Goal: Information Seeking & Learning: Learn about a topic

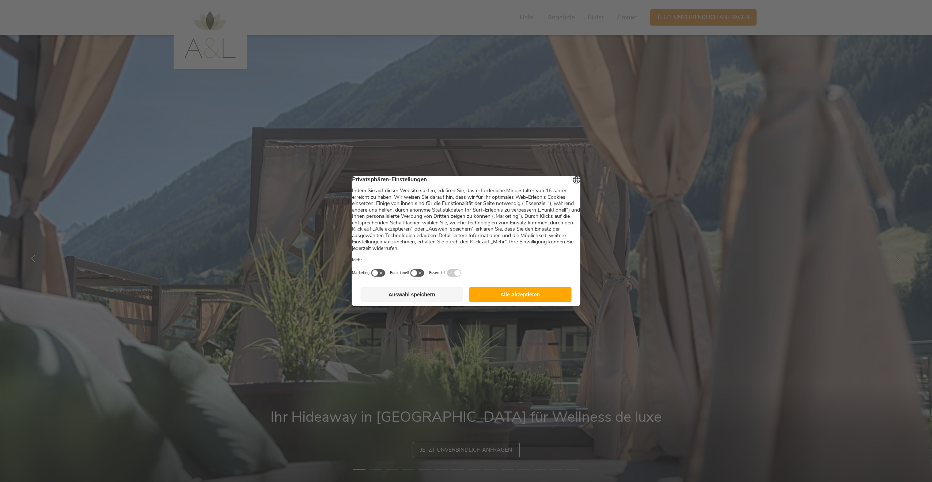
click at [431, 301] on button "Auswahl speichern" at bounding box center [412, 294] width 103 height 15
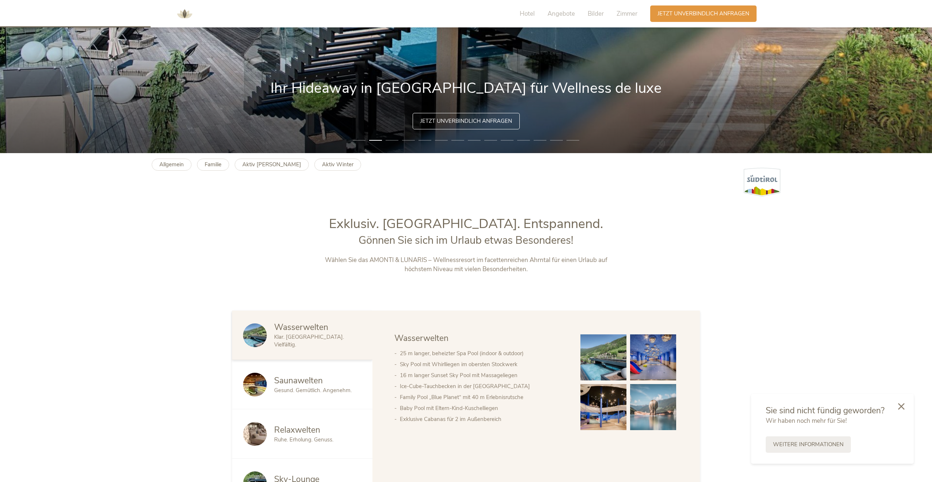
scroll to position [475, 0]
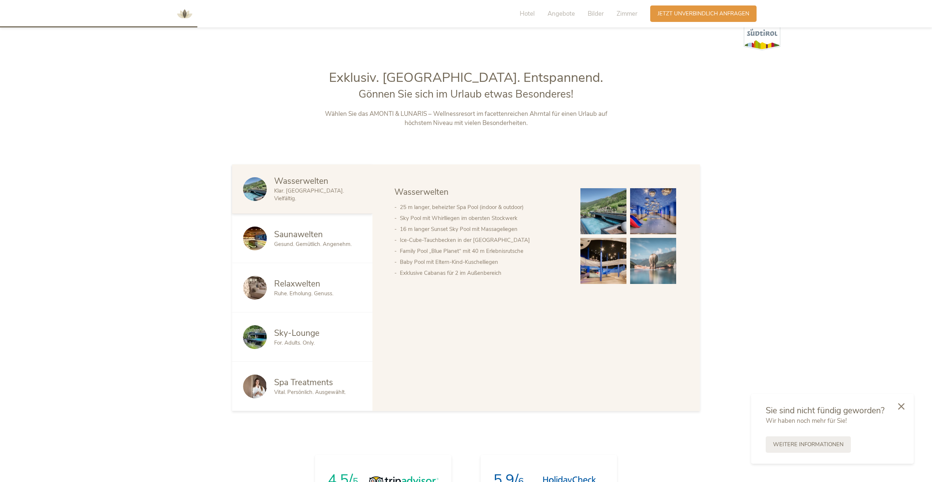
click at [610, 208] on img at bounding box center [603, 211] width 46 height 46
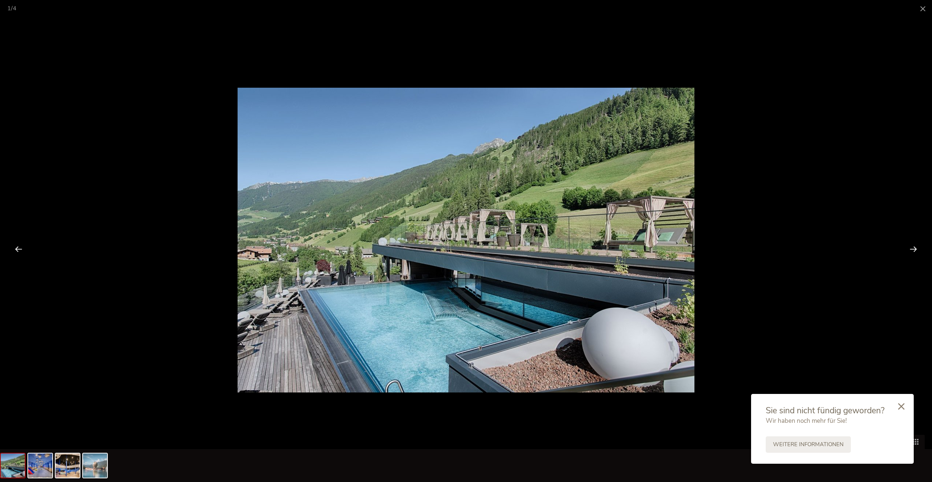
click at [917, 250] on div at bounding box center [913, 248] width 23 height 23
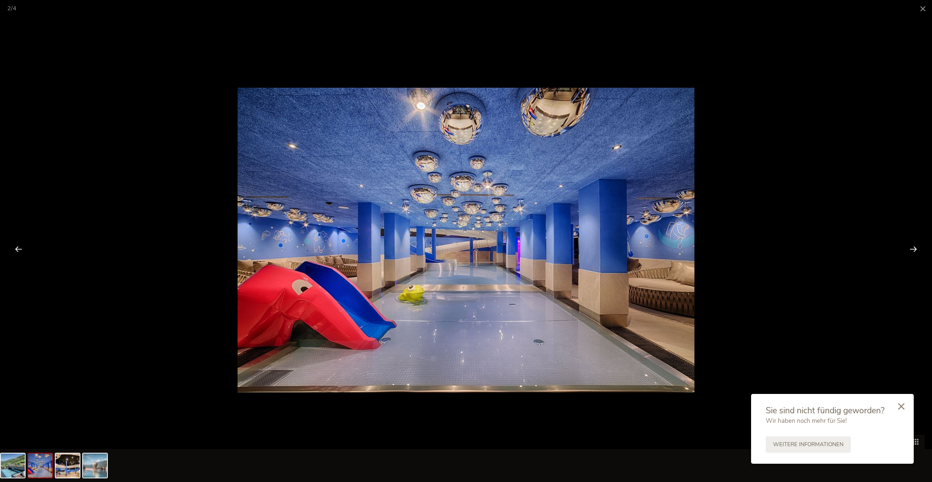
click at [917, 250] on div at bounding box center [913, 248] width 23 height 23
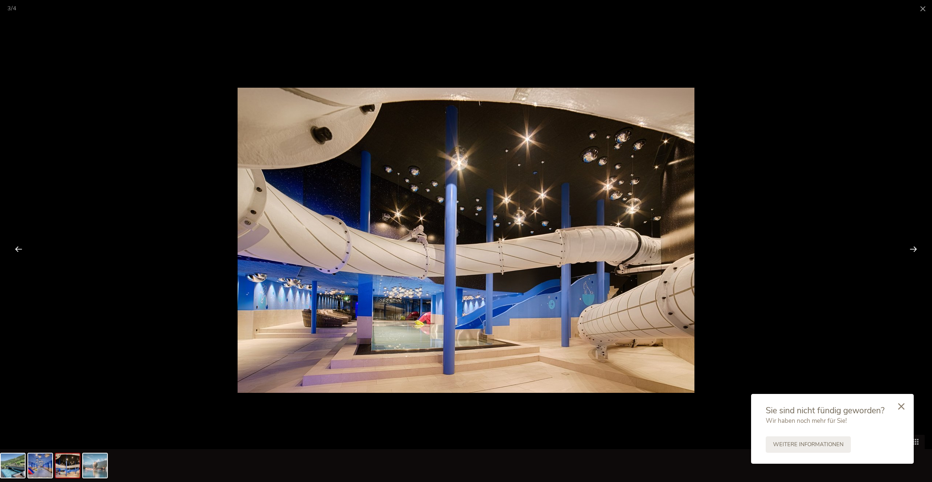
click at [917, 250] on div at bounding box center [913, 248] width 23 height 23
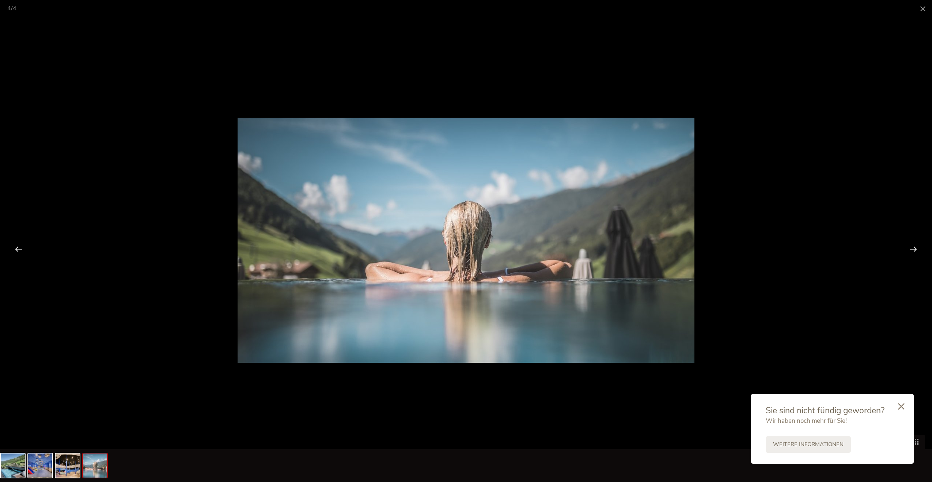
click at [917, 250] on div at bounding box center [913, 248] width 23 height 23
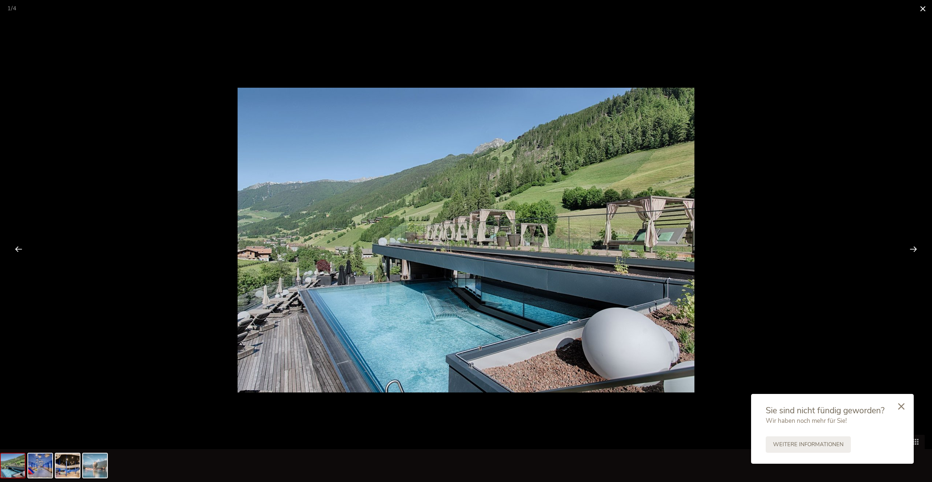
click at [920, 6] on span at bounding box center [922, 8] width 18 height 17
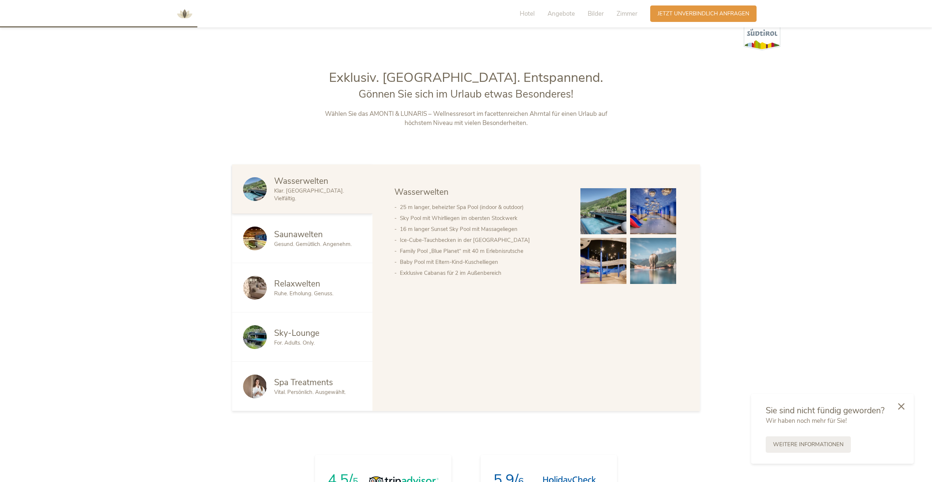
click at [286, 239] on span "Saunawelten" at bounding box center [298, 234] width 49 height 11
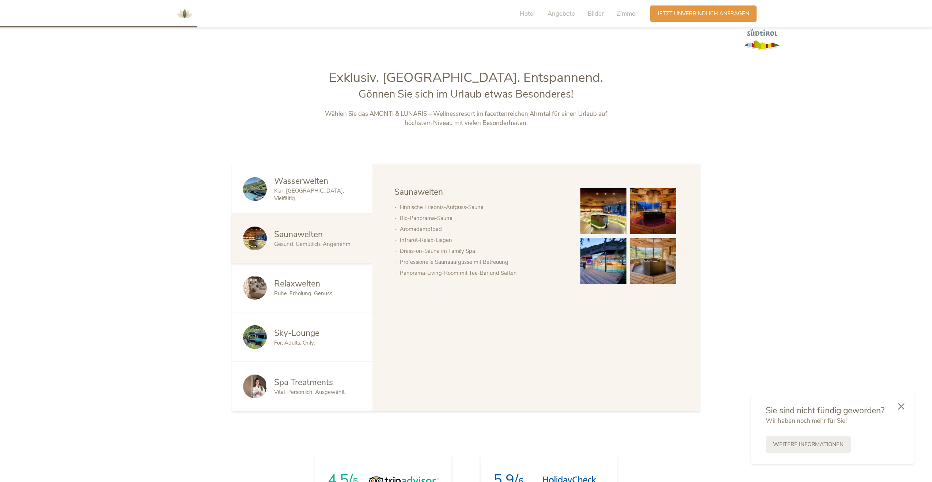
click at [606, 218] on img at bounding box center [603, 211] width 46 height 46
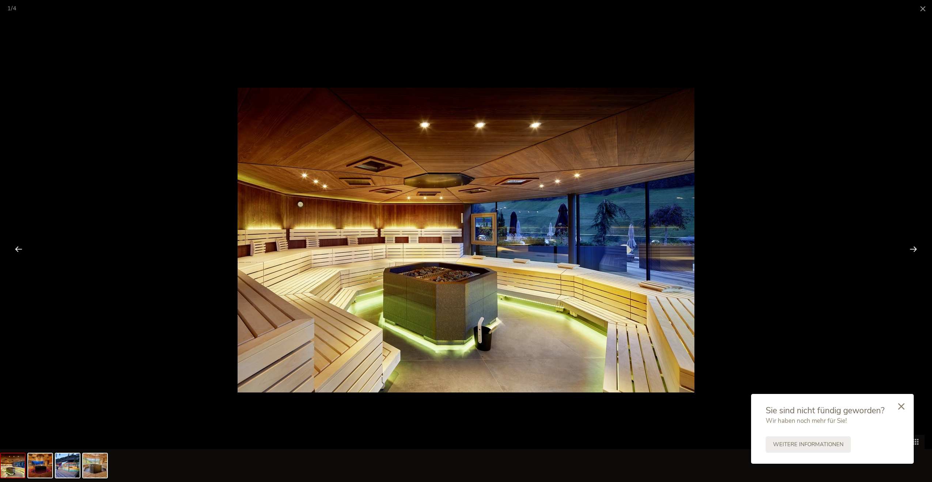
click at [915, 247] on div at bounding box center [913, 248] width 23 height 23
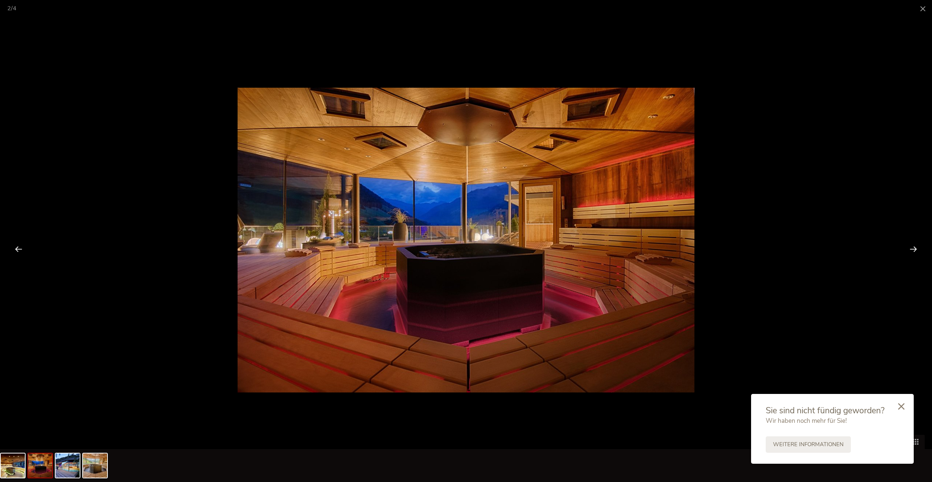
click at [915, 247] on div at bounding box center [913, 248] width 23 height 23
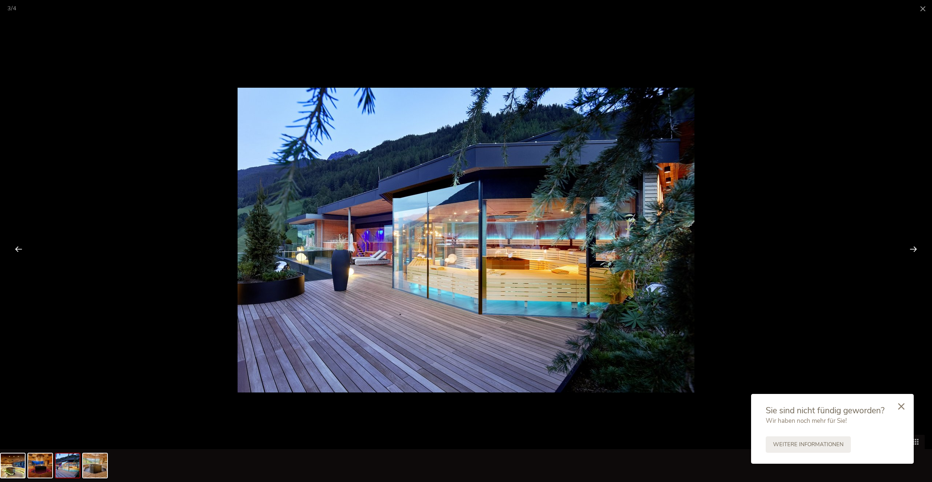
click at [915, 247] on div at bounding box center [913, 248] width 23 height 23
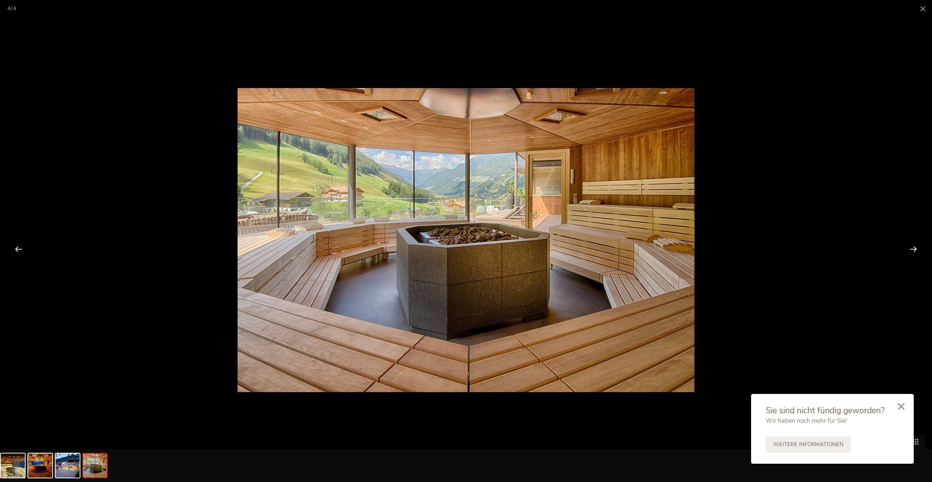
click at [915, 247] on div at bounding box center [913, 248] width 23 height 23
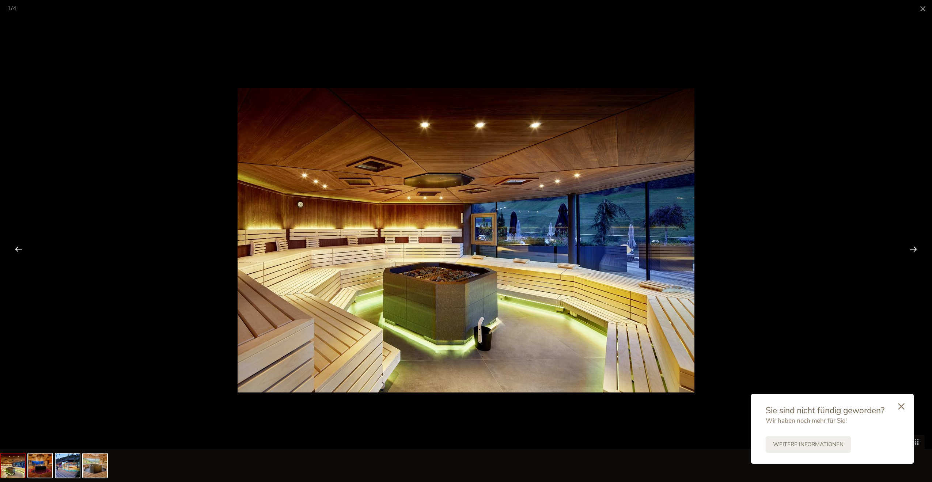
click at [915, 247] on div at bounding box center [913, 248] width 23 height 23
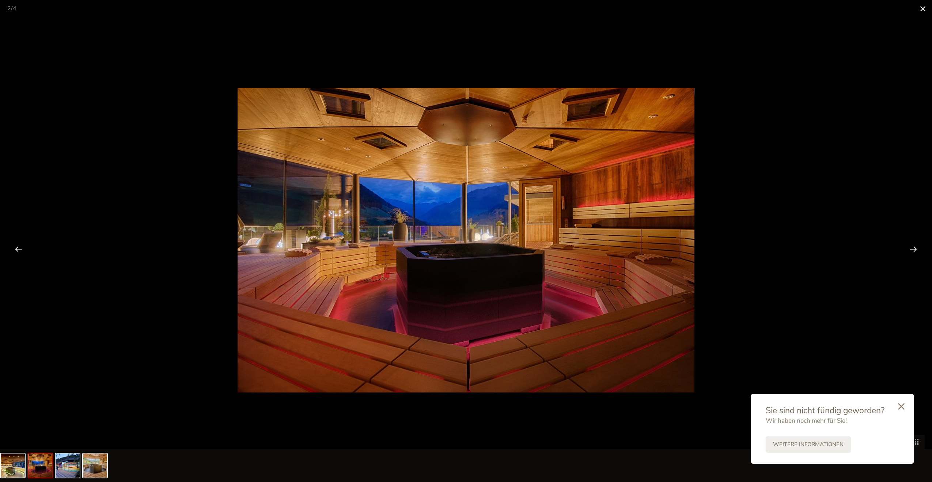
click at [923, 5] on span at bounding box center [922, 8] width 18 height 17
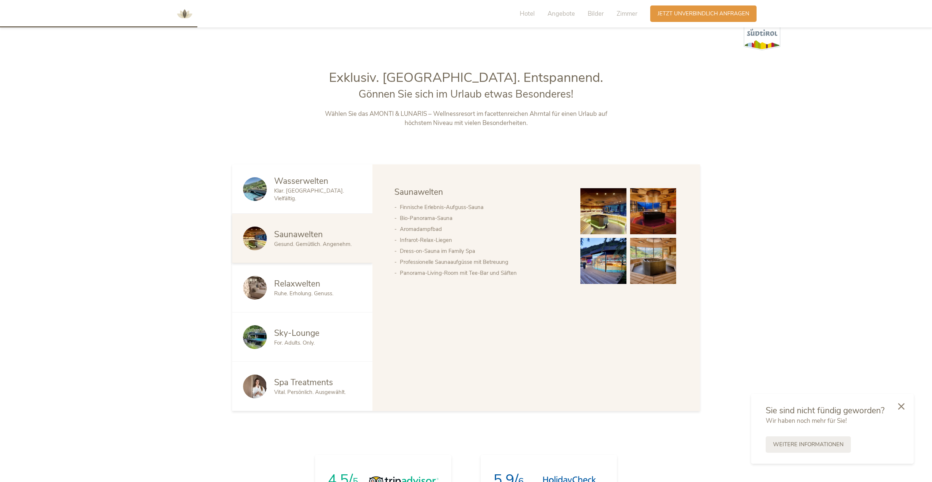
click at [310, 278] on span "Relaxwelten" at bounding box center [297, 283] width 46 height 11
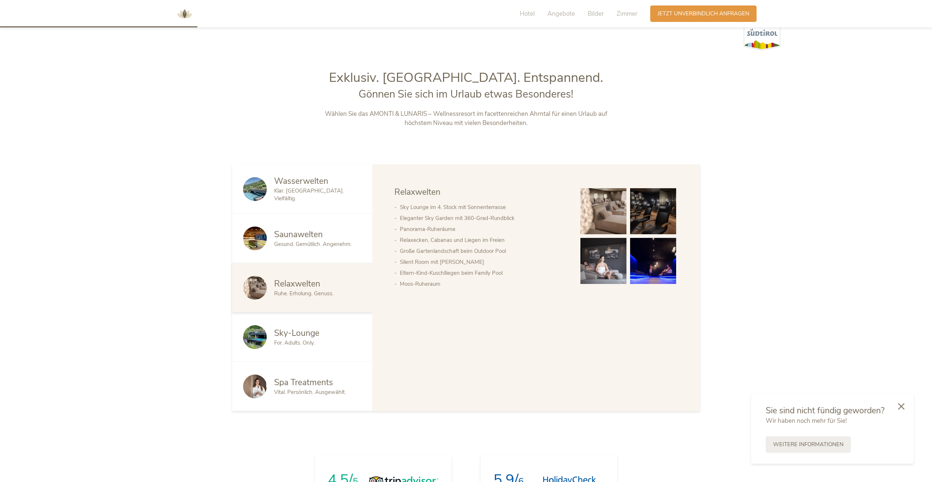
click at [614, 213] on img at bounding box center [603, 211] width 46 height 46
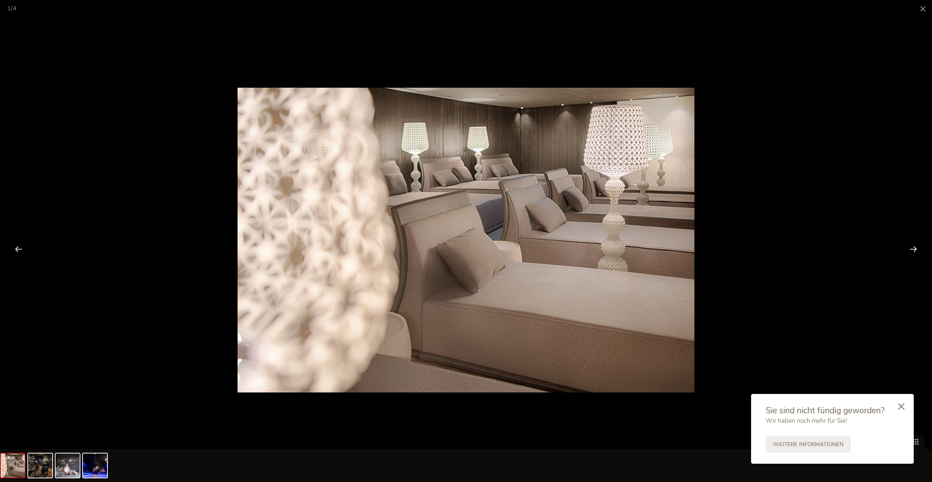
click at [909, 248] on div at bounding box center [913, 248] width 23 height 23
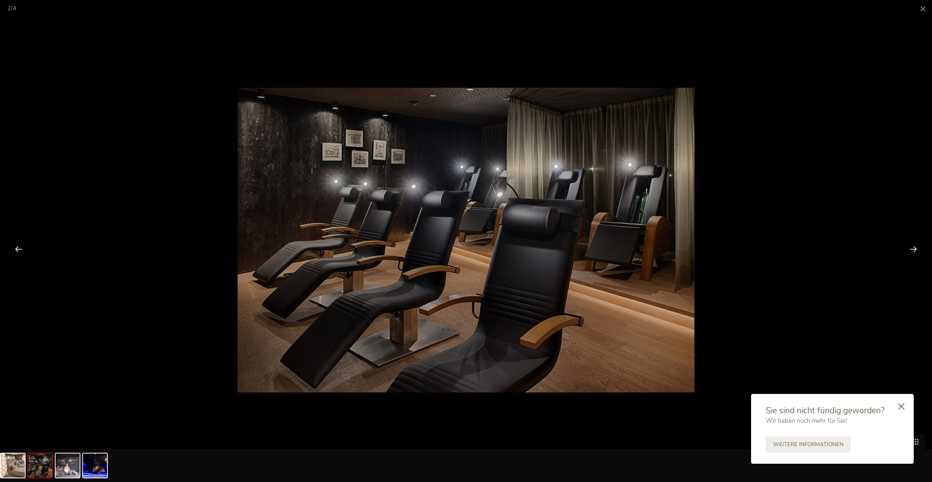
click at [909, 248] on div at bounding box center [913, 248] width 23 height 23
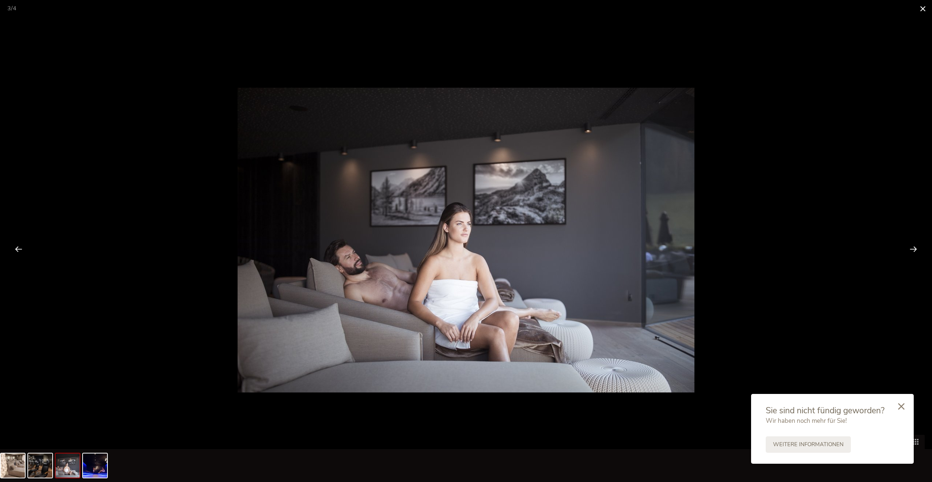
click at [927, 15] on span at bounding box center [922, 8] width 18 height 17
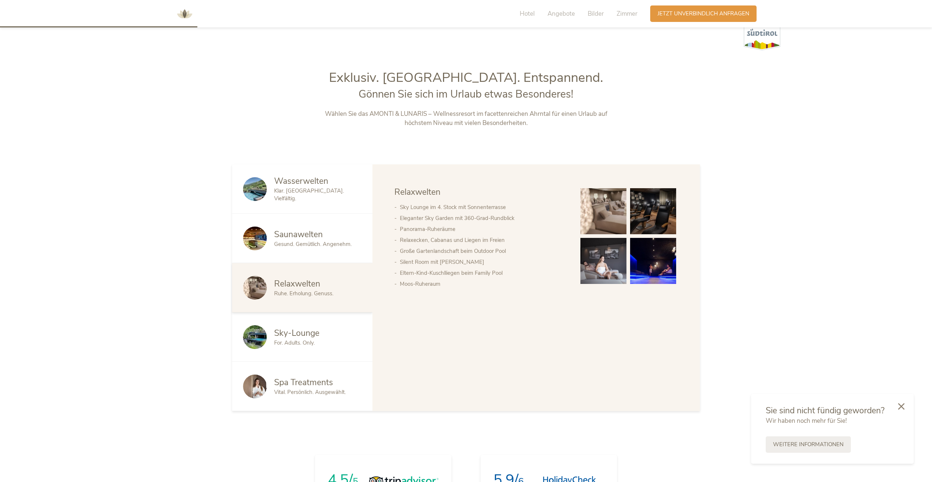
click at [303, 343] on span "For. Adults. Only." at bounding box center [294, 342] width 41 height 7
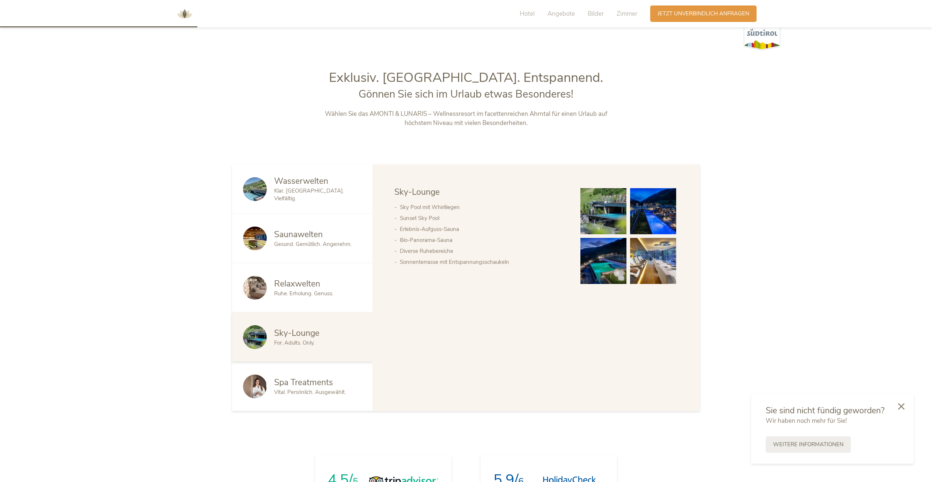
click at [614, 214] on img at bounding box center [603, 211] width 46 height 46
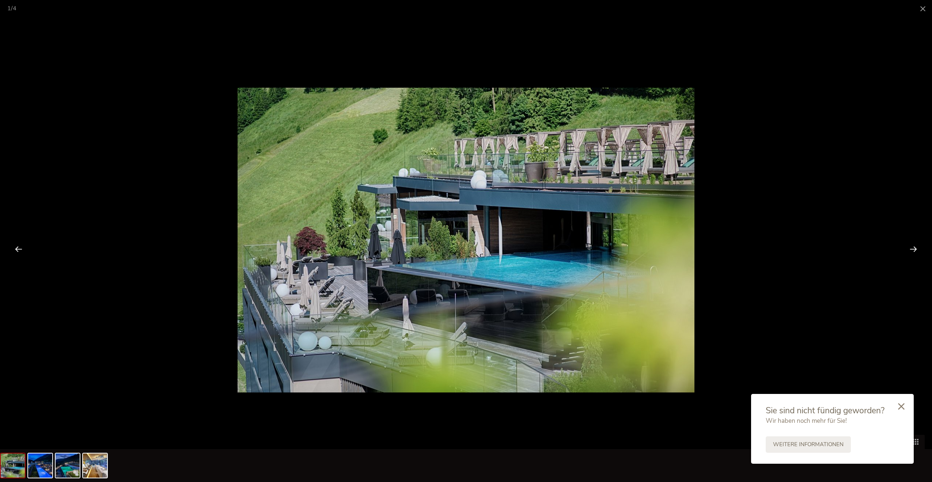
click at [911, 250] on div at bounding box center [913, 248] width 23 height 23
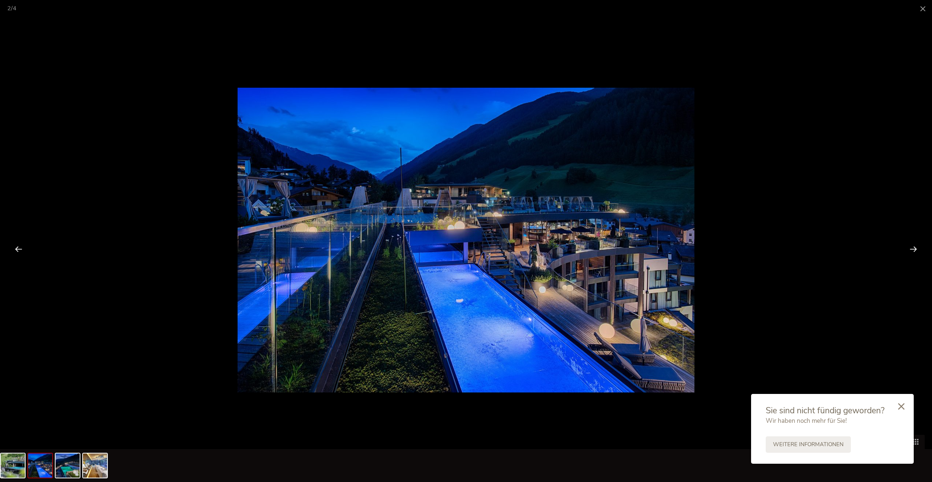
click at [911, 250] on div at bounding box center [913, 248] width 23 height 23
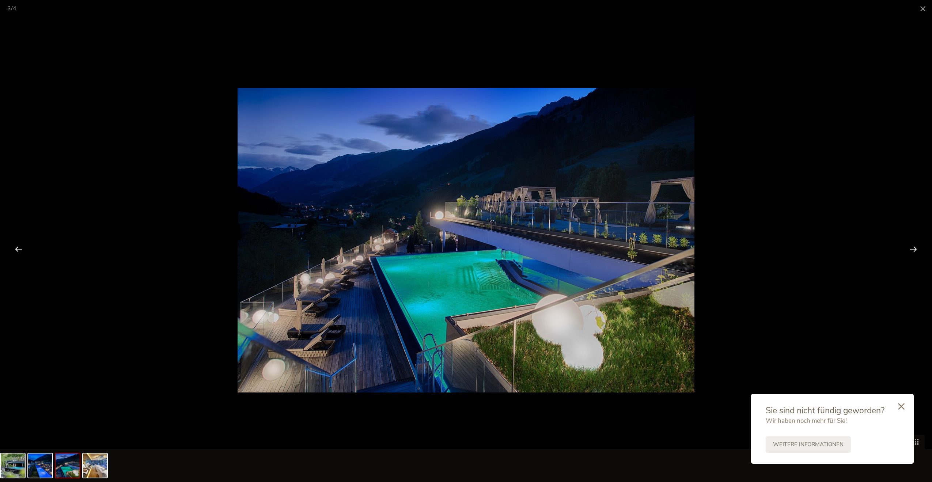
click at [911, 250] on div at bounding box center [913, 248] width 23 height 23
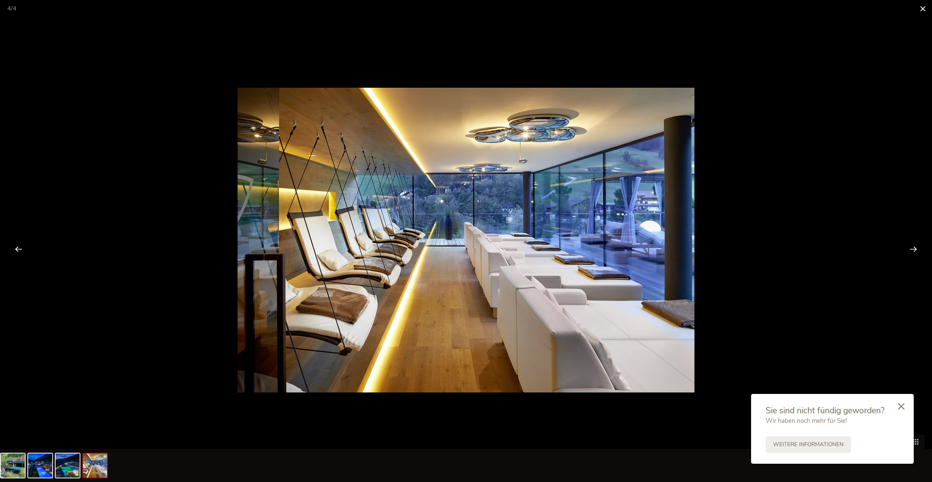
click at [924, 8] on span at bounding box center [922, 8] width 18 height 17
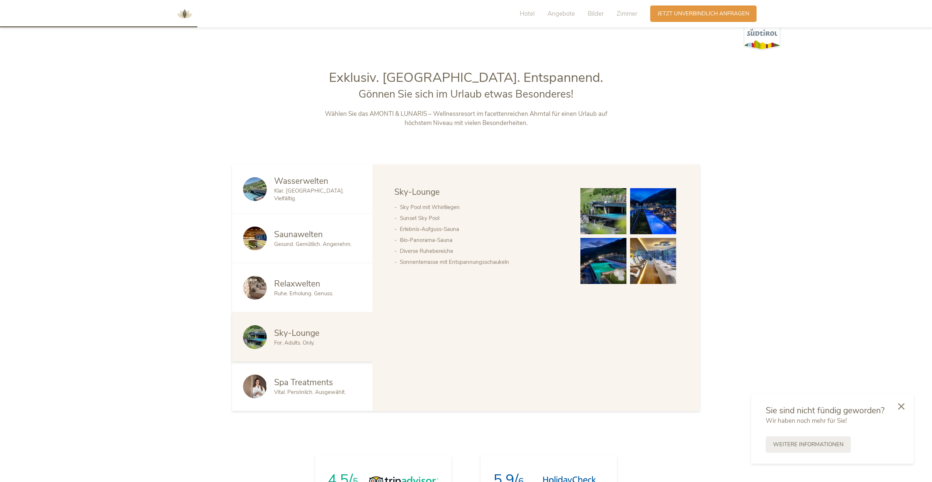
click at [293, 384] on span "Spa Treatments" at bounding box center [303, 382] width 59 height 11
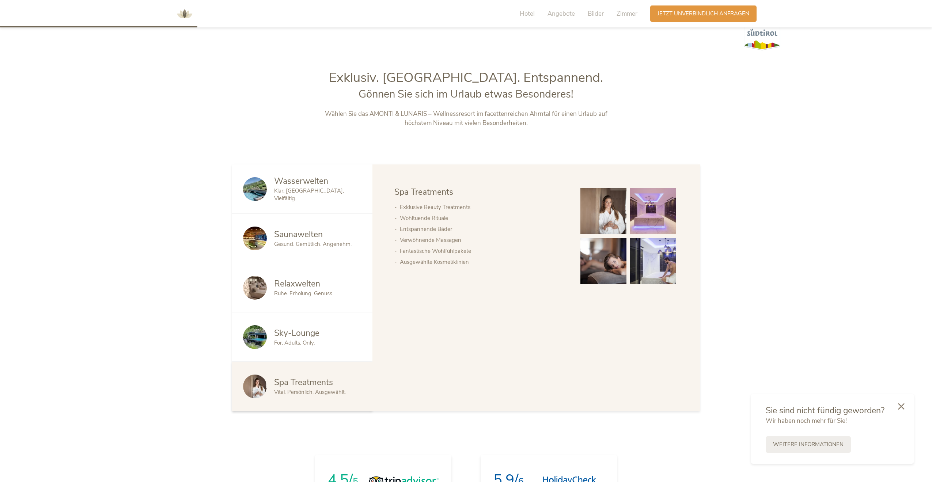
click at [658, 208] on img at bounding box center [653, 211] width 46 height 46
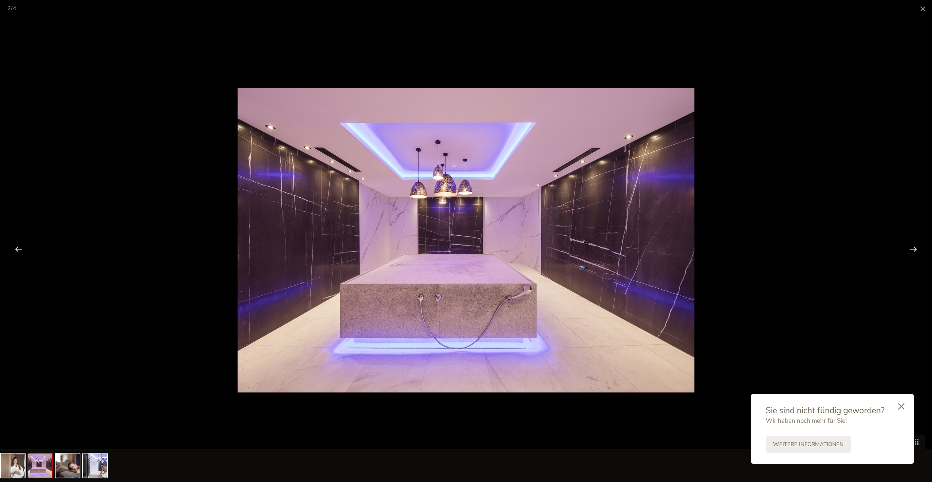
click at [910, 250] on div at bounding box center [913, 248] width 23 height 23
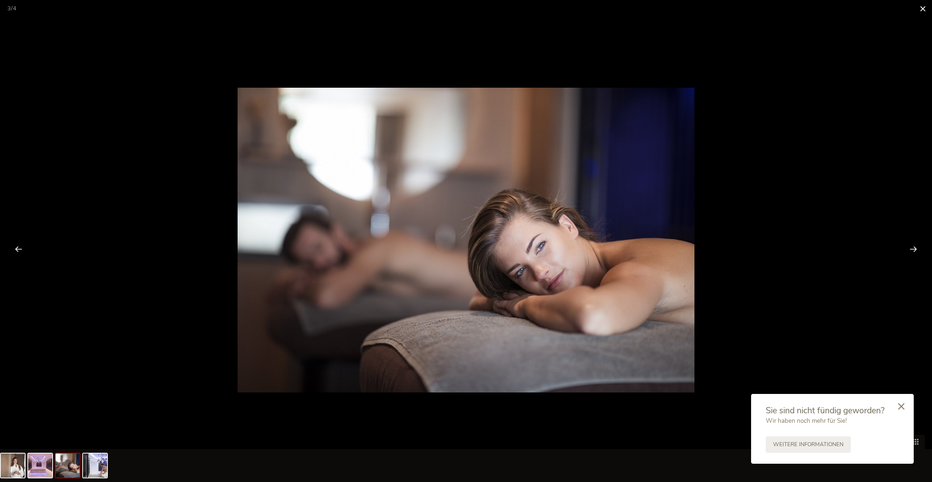
click at [923, 9] on span at bounding box center [922, 8] width 18 height 17
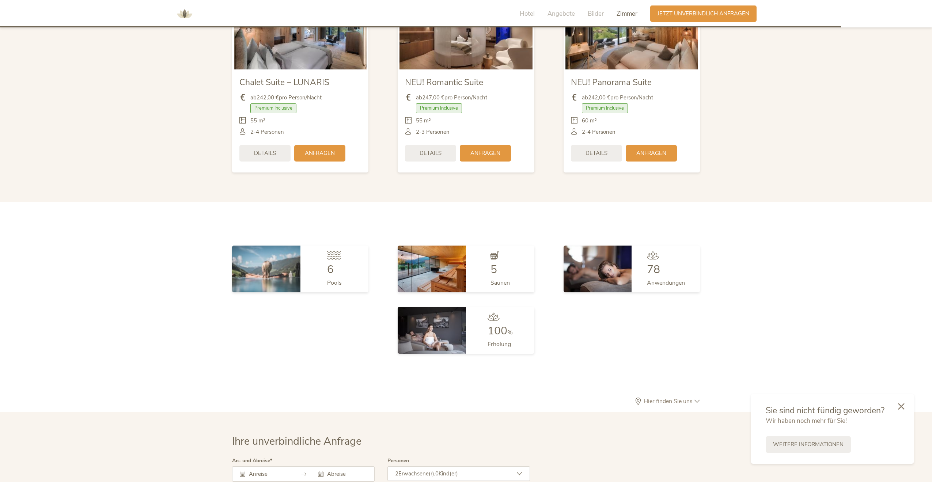
scroll to position [2119, 0]
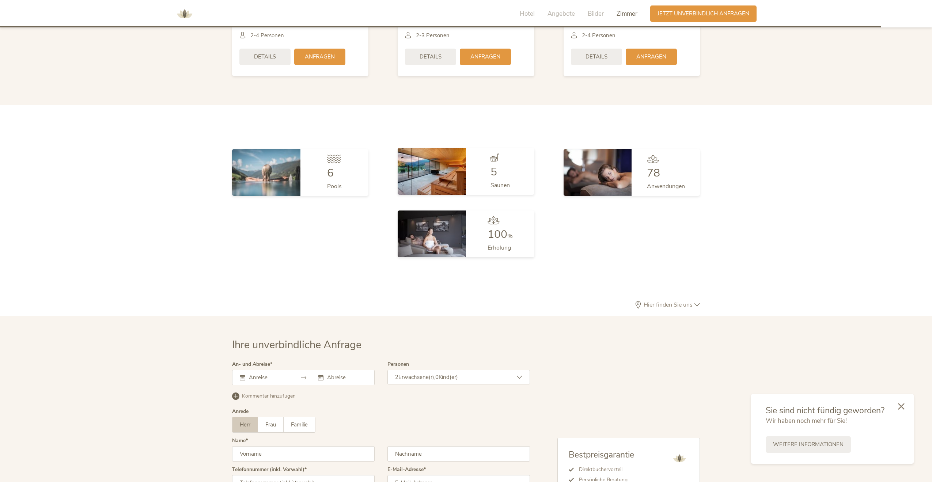
click at [444, 174] on img at bounding box center [431, 171] width 68 height 47
click at [494, 175] on span "5" at bounding box center [493, 171] width 7 height 15
click at [441, 168] on img at bounding box center [431, 171] width 68 height 47
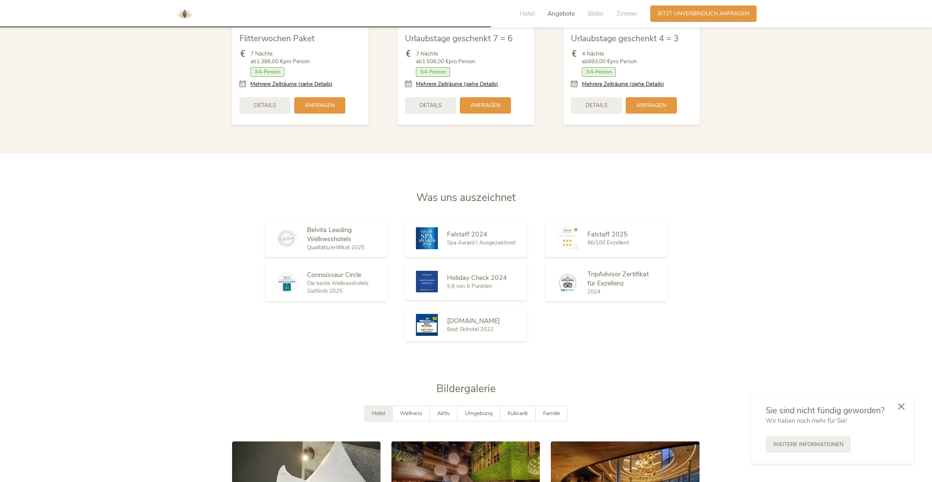
scroll to position [1315, 0]
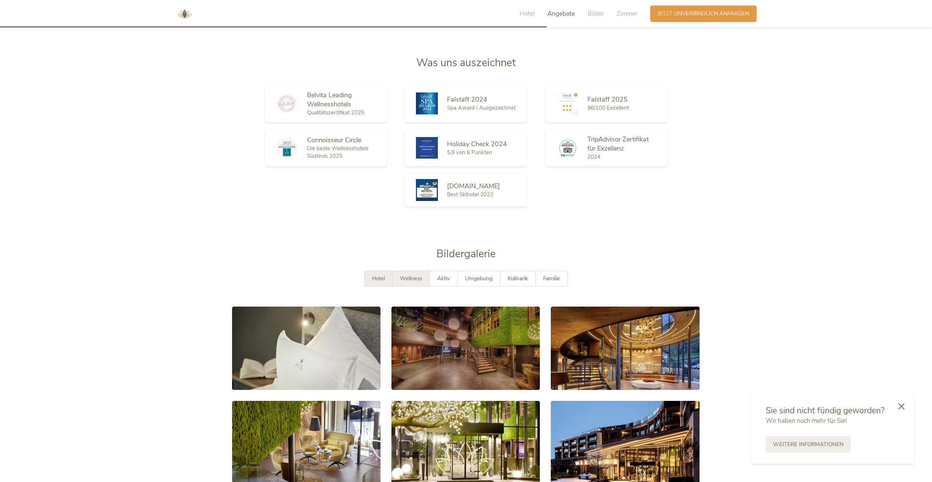
click at [416, 277] on span "Wellness" at bounding box center [411, 278] width 22 height 7
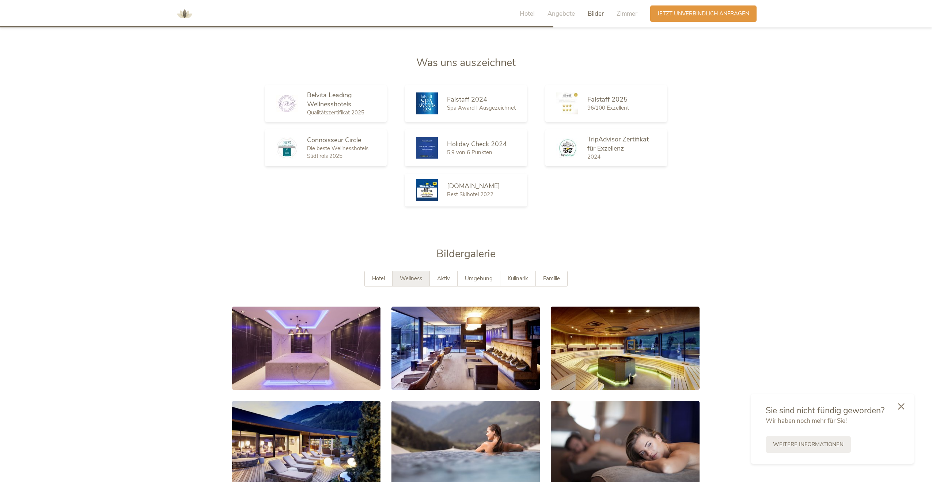
scroll to position [1534, 0]
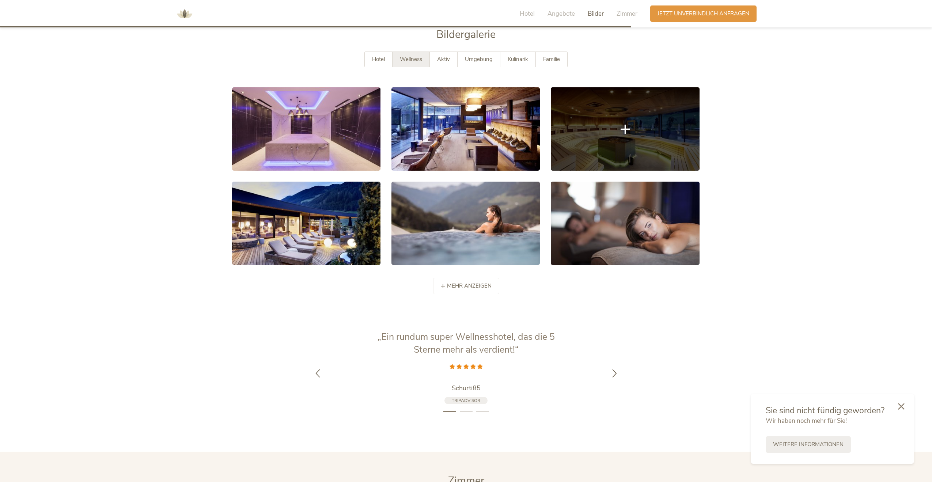
click at [645, 155] on link at bounding box center [625, 128] width 148 height 83
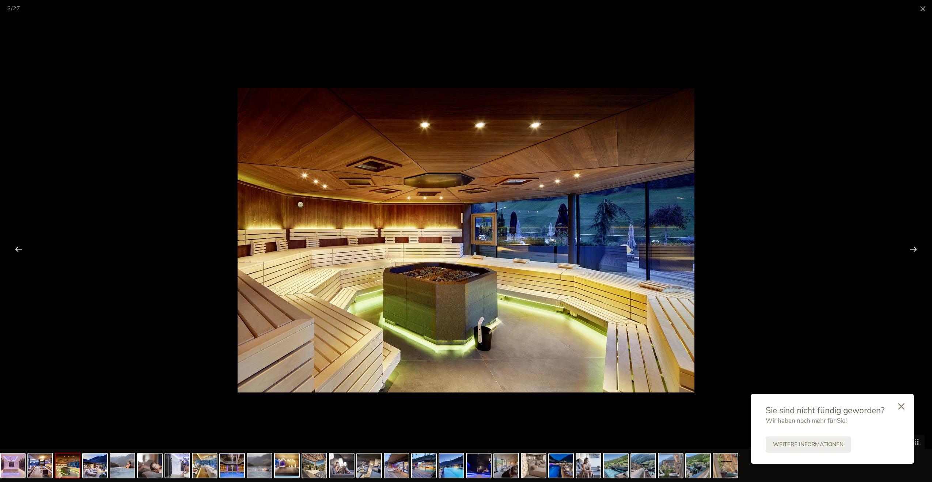
click at [916, 245] on div at bounding box center [913, 248] width 23 height 23
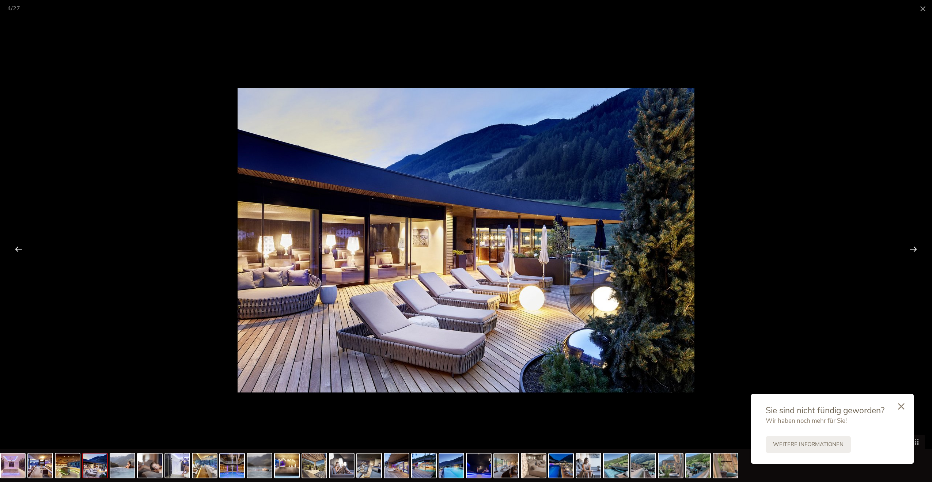
click at [916, 245] on div at bounding box center [913, 248] width 23 height 23
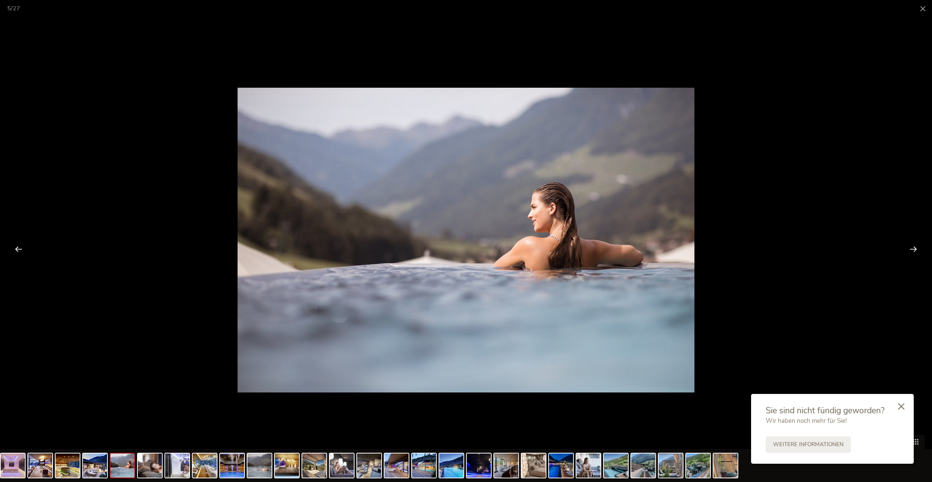
click at [916, 245] on div at bounding box center [913, 248] width 23 height 23
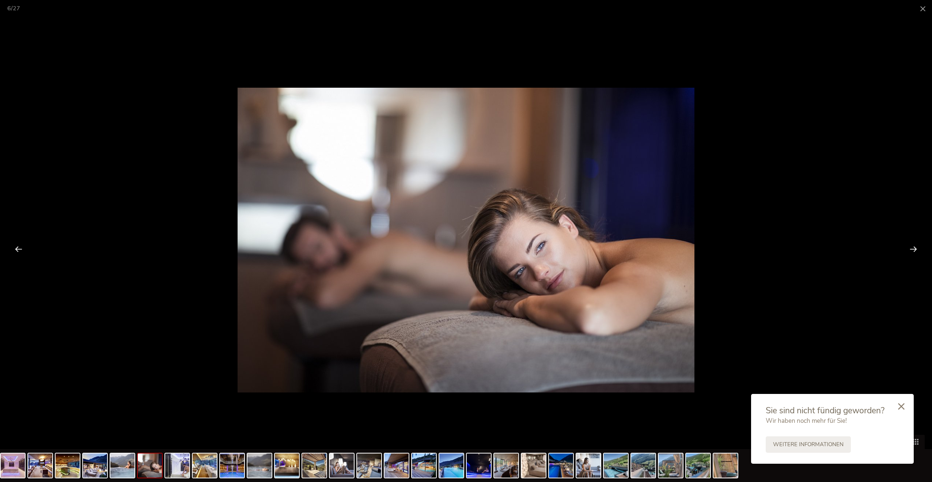
click at [916, 245] on div at bounding box center [913, 248] width 23 height 23
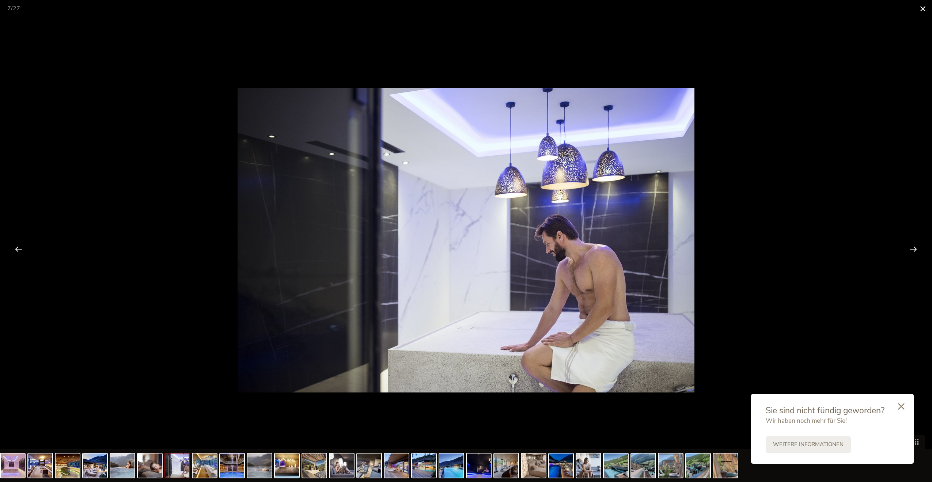
click at [924, 7] on span at bounding box center [922, 8] width 18 height 17
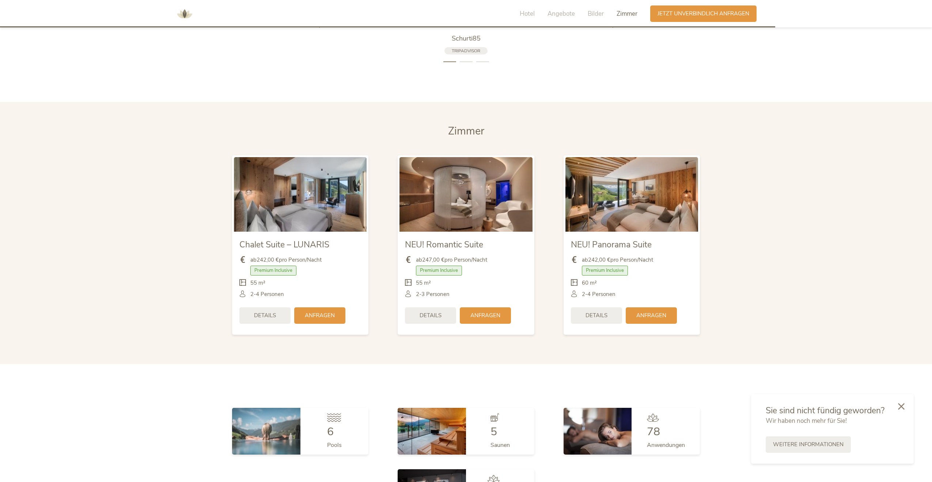
scroll to position [2009, 0]
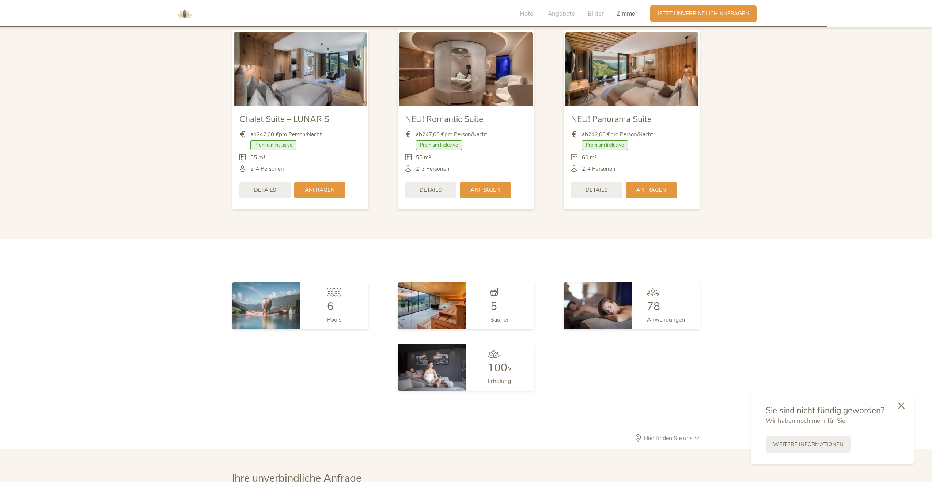
click at [902, 404] on icon at bounding box center [901, 405] width 7 height 7
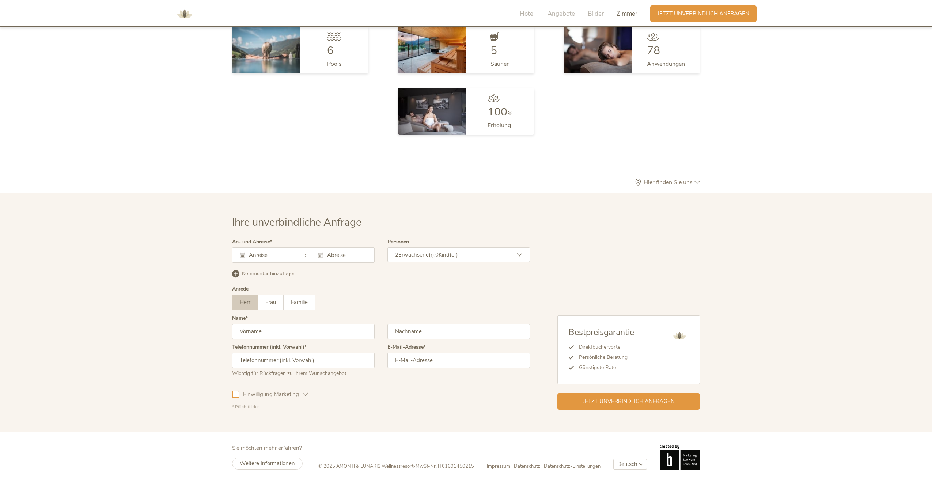
scroll to position [2265, 0]
click at [639, 461] on select "Deutsch Italiano" at bounding box center [630, 463] width 34 height 11
select select "/it/wellness?gad_campaignid=20302334825&gad_source=1&gbraid=0AAAAACk0T9vQUxKGre…"
click at [613, 458] on select "Deutsch Italiano" at bounding box center [630, 463] width 34 height 11
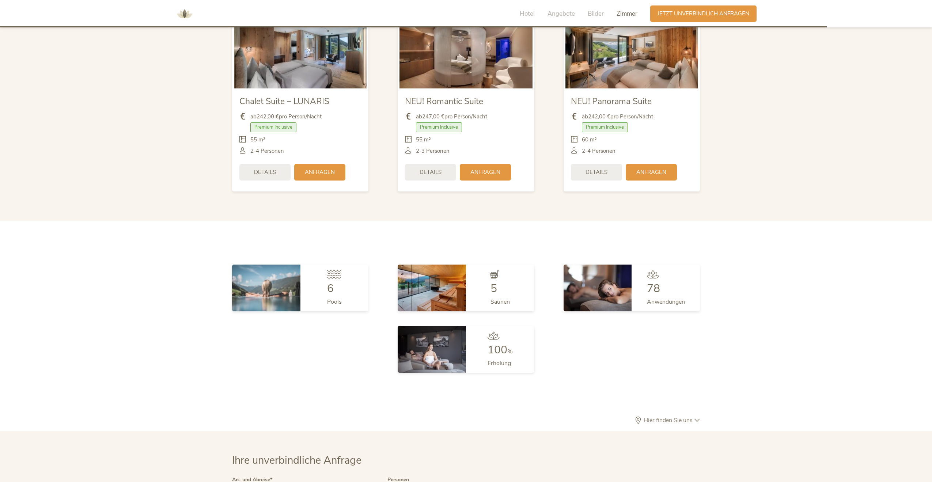
scroll to position [2010, 0]
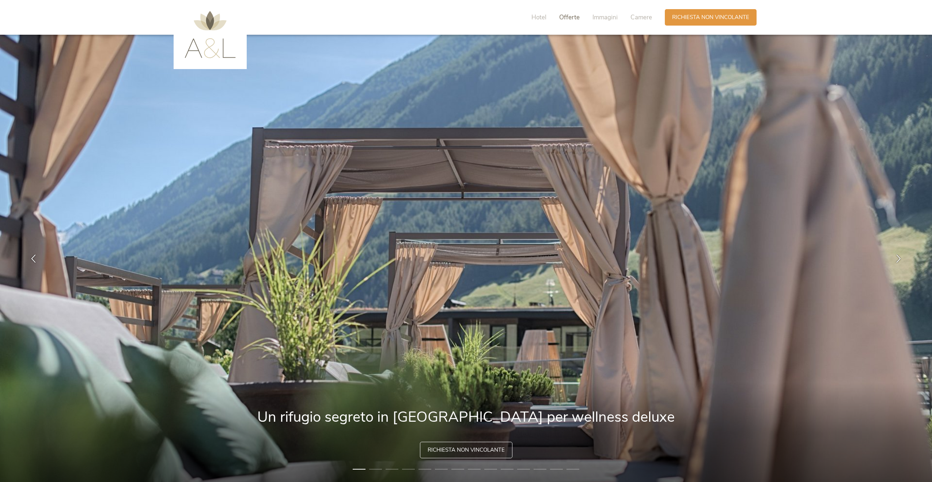
click at [572, 18] on span "Offerte" at bounding box center [569, 17] width 20 height 8
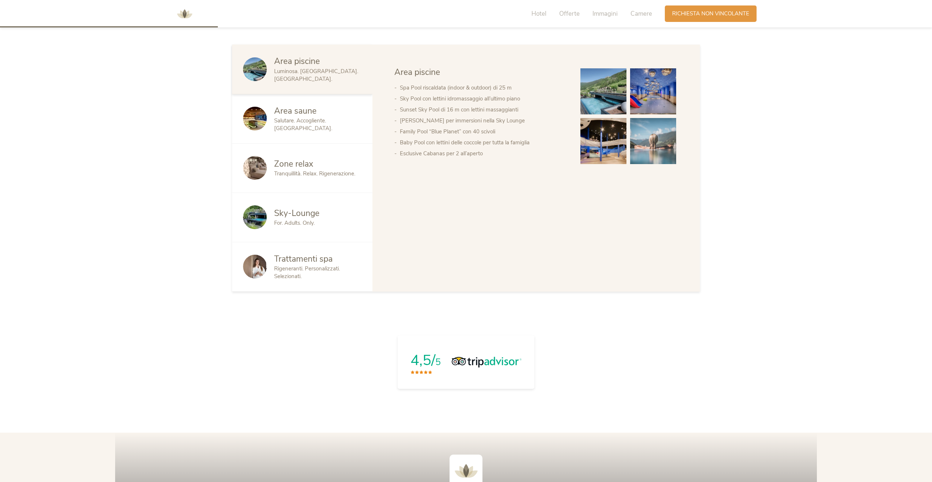
scroll to position [479, 0]
